Goal: Task Accomplishment & Management: Manage account settings

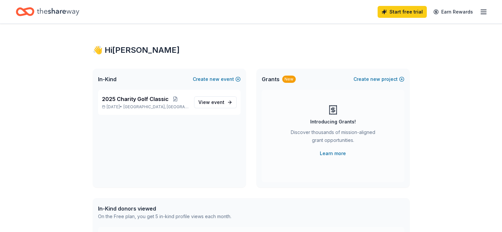
click at [480, 9] on icon "button" at bounding box center [484, 12] width 8 height 8
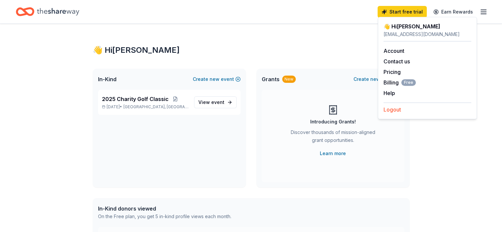
click at [396, 112] on button "Logout" at bounding box center [393, 110] width 18 height 8
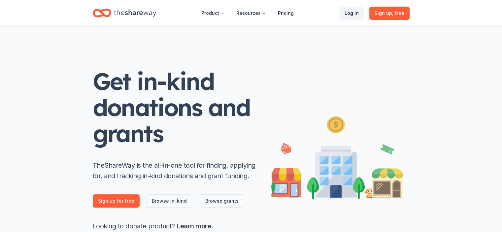
click at [361, 13] on link "Log in" at bounding box center [352, 13] width 25 height 13
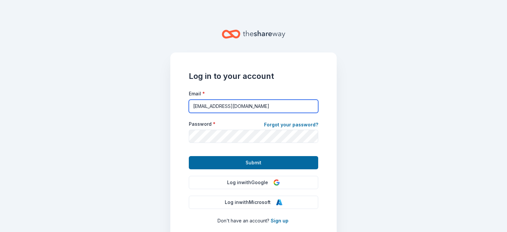
click at [198, 103] on input "[EMAIL_ADDRESS][DOMAIN_NAME]" at bounding box center [253, 106] width 129 height 13
type input "[EMAIL_ADDRESS][DOMAIN_NAME]"
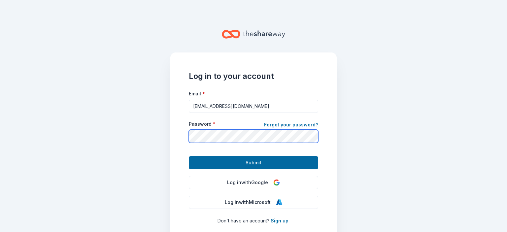
click at [172, 132] on div "Log in to your account Email * [EMAIL_ADDRESS][DOMAIN_NAME] Password * Forgot y…" at bounding box center [253, 148] width 166 height 191
